Goal: Task Accomplishment & Management: Manage account settings

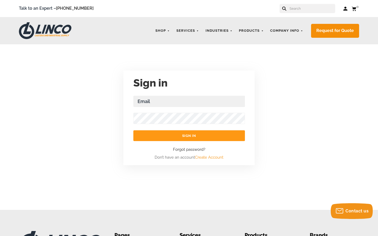
scroll to position [19, 15]
click at [189, 101] on input "Email Address Required" at bounding box center [189, 101] width 112 height 11
type input "[EMAIL_ADDRESS][PERSON_NAME][DOMAIN_NAME]"
click at [133, 130] on input "Sign in" at bounding box center [189, 135] width 112 height 11
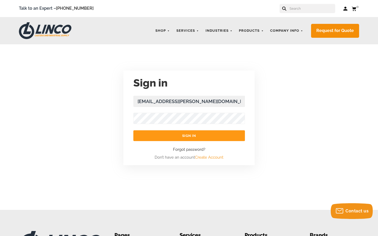
scroll to position [18, 0]
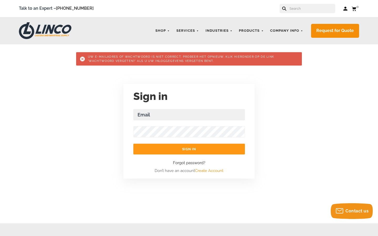
click at [189, 115] on input "Email Address Required" at bounding box center [189, 114] width 112 height 11
type input "[EMAIL_ADDRESS][DOMAIN_NAME]"
click at [133, 144] on input "Sign in" at bounding box center [189, 149] width 112 height 11
